Goal: Use online tool/utility: Utilize a website feature to perform a specific function

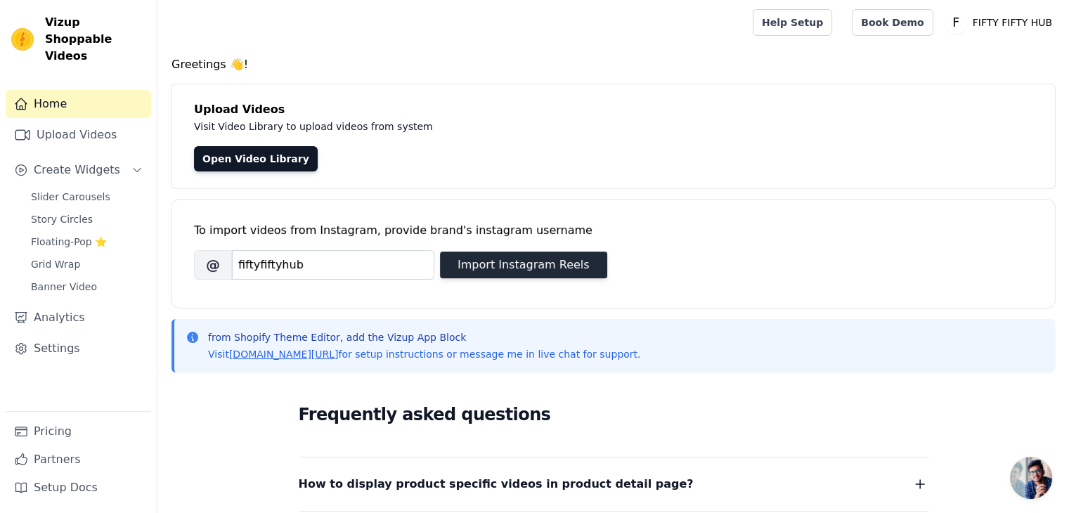
type input "fiftyfiftyhub"
click at [529, 265] on button "Import Instagram Reels" at bounding box center [523, 265] width 167 height 27
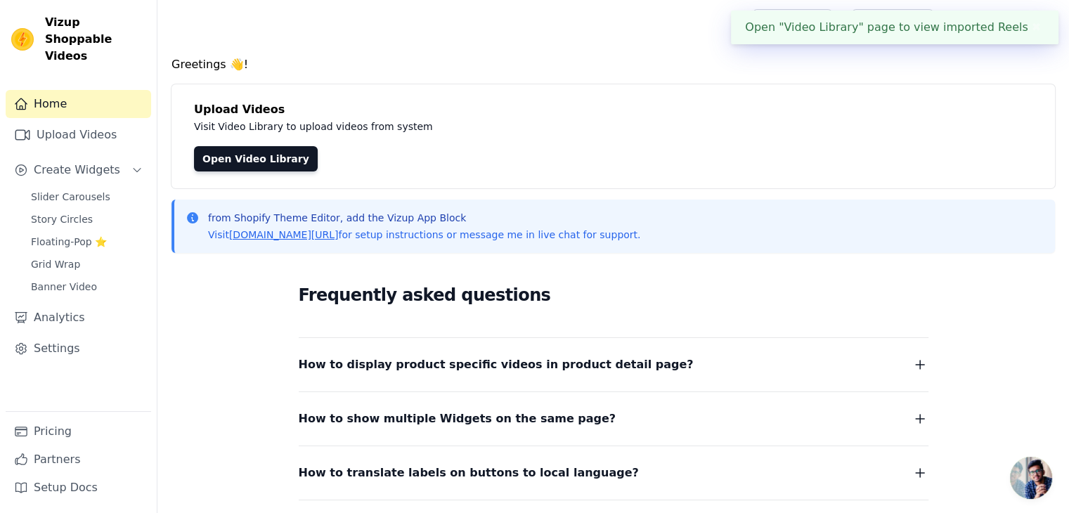
click at [880, 24] on div "Open "Video Library" page to view imported Reels ✖" at bounding box center [895, 28] width 328 height 34
click at [240, 152] on link "Open Video Library" at bounding box center [256, 158] width 124 height 25
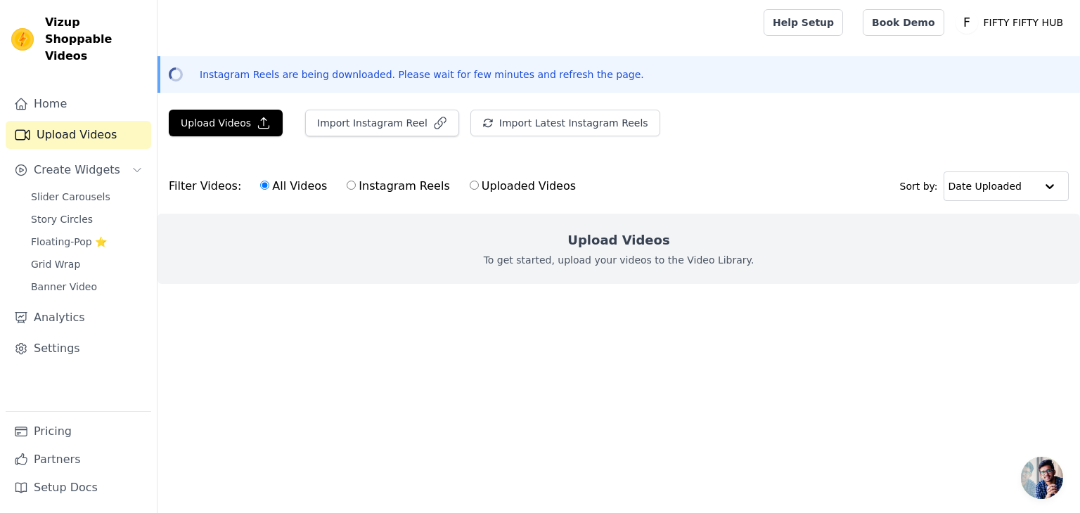
click at [347, 186] on input "Instagram Reels" at bounding box center [351, 185] width 9 height 9
radio input "true"
click at [260, 181] on input "All Videos" at bounding box center [264, 185] width 9 height 9
radio input "true"
